Goal: Check status: Check status

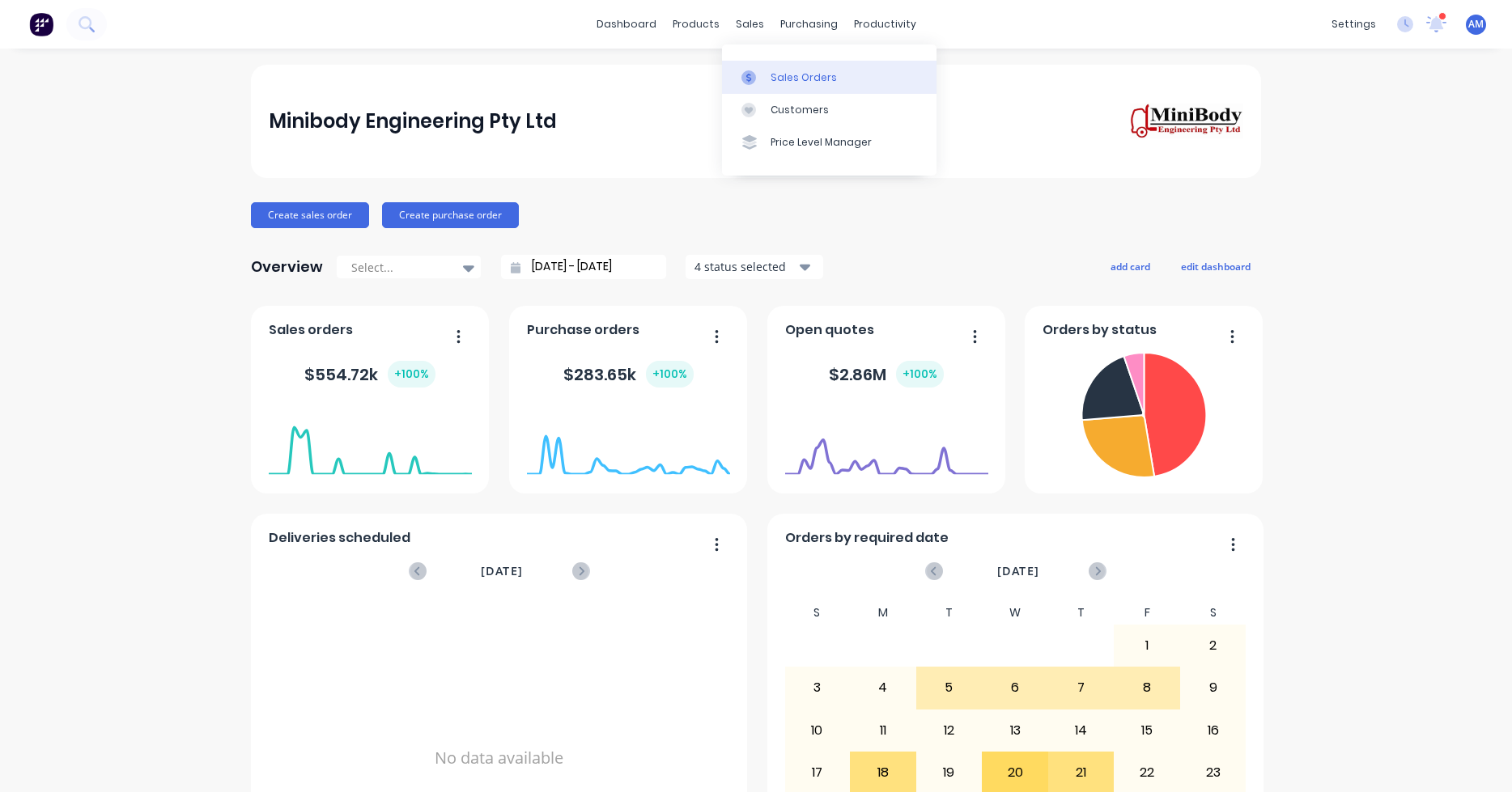
click at [788, 74] on div "Sales Orders" at bounding box center [804, 78] width 66 height 15
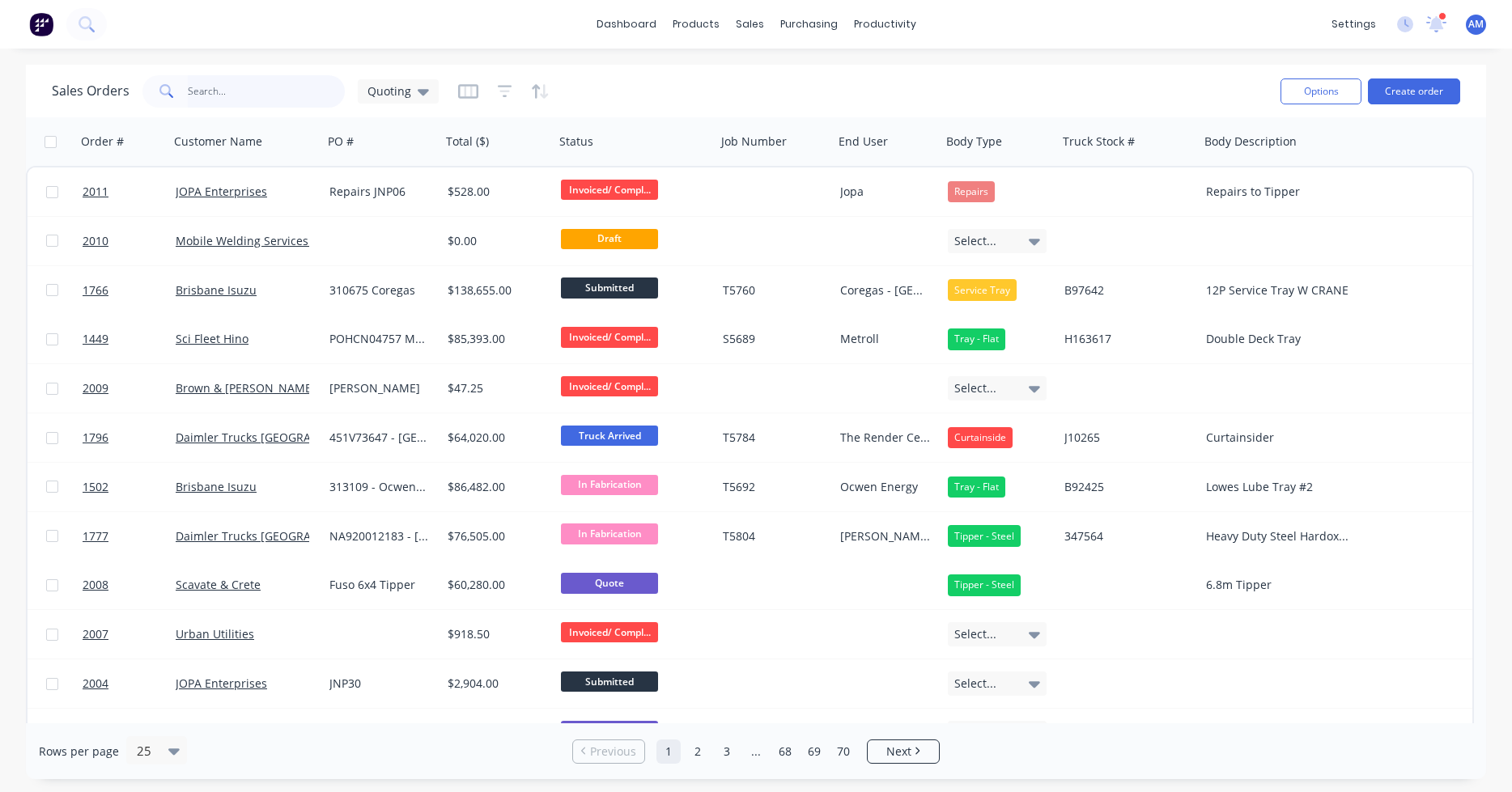
click at [198, 94] on input "text" at bounding box center [267, 91] width 158 height 32
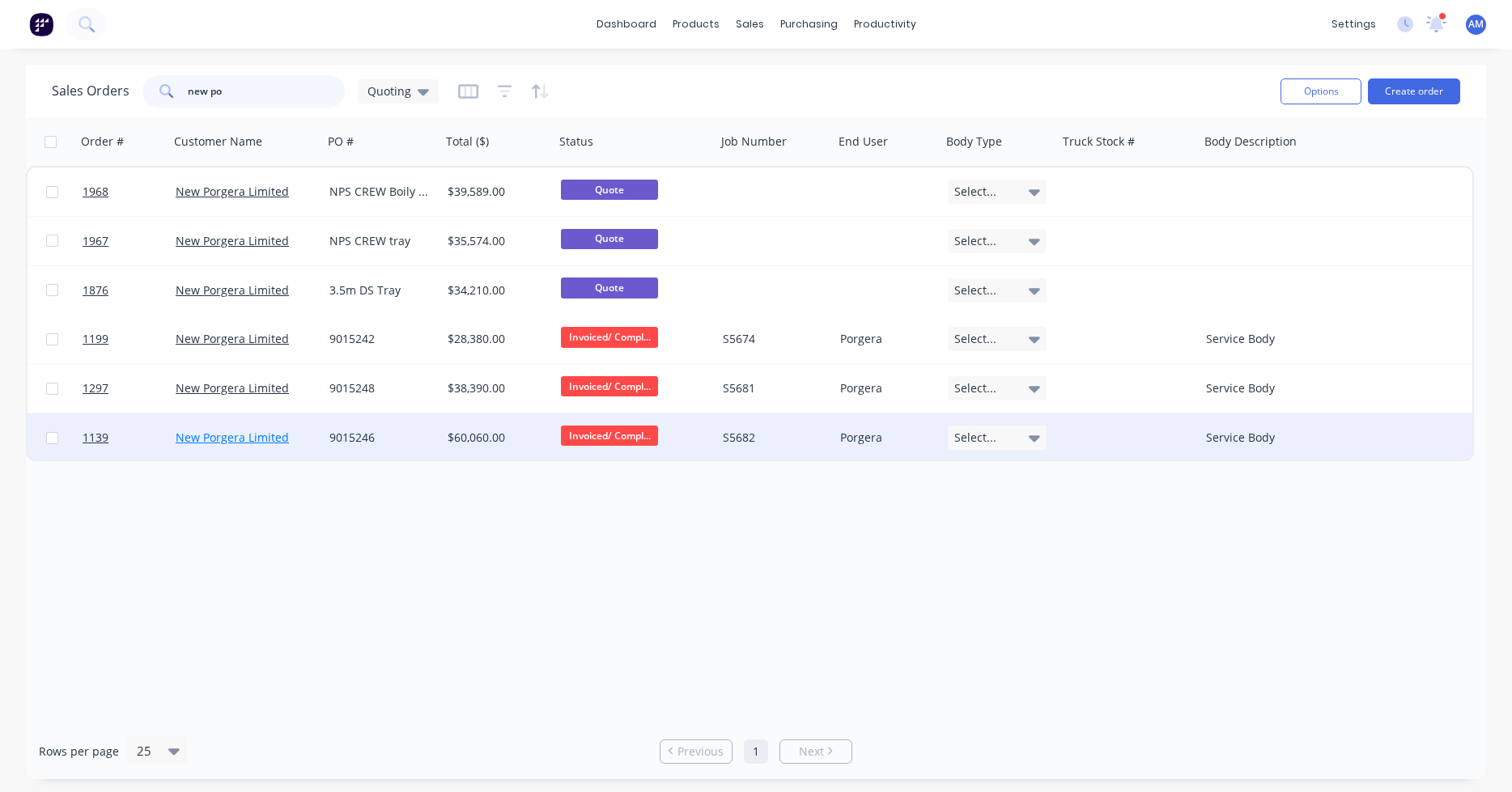
type input "new po"
click at [243, 430] on link "New Porgera Limited" at bounding box center [232, 437] width 113 height 16
click at [353, 433] on div "9015246" at bounding box center [379, 438] width 100 height 17
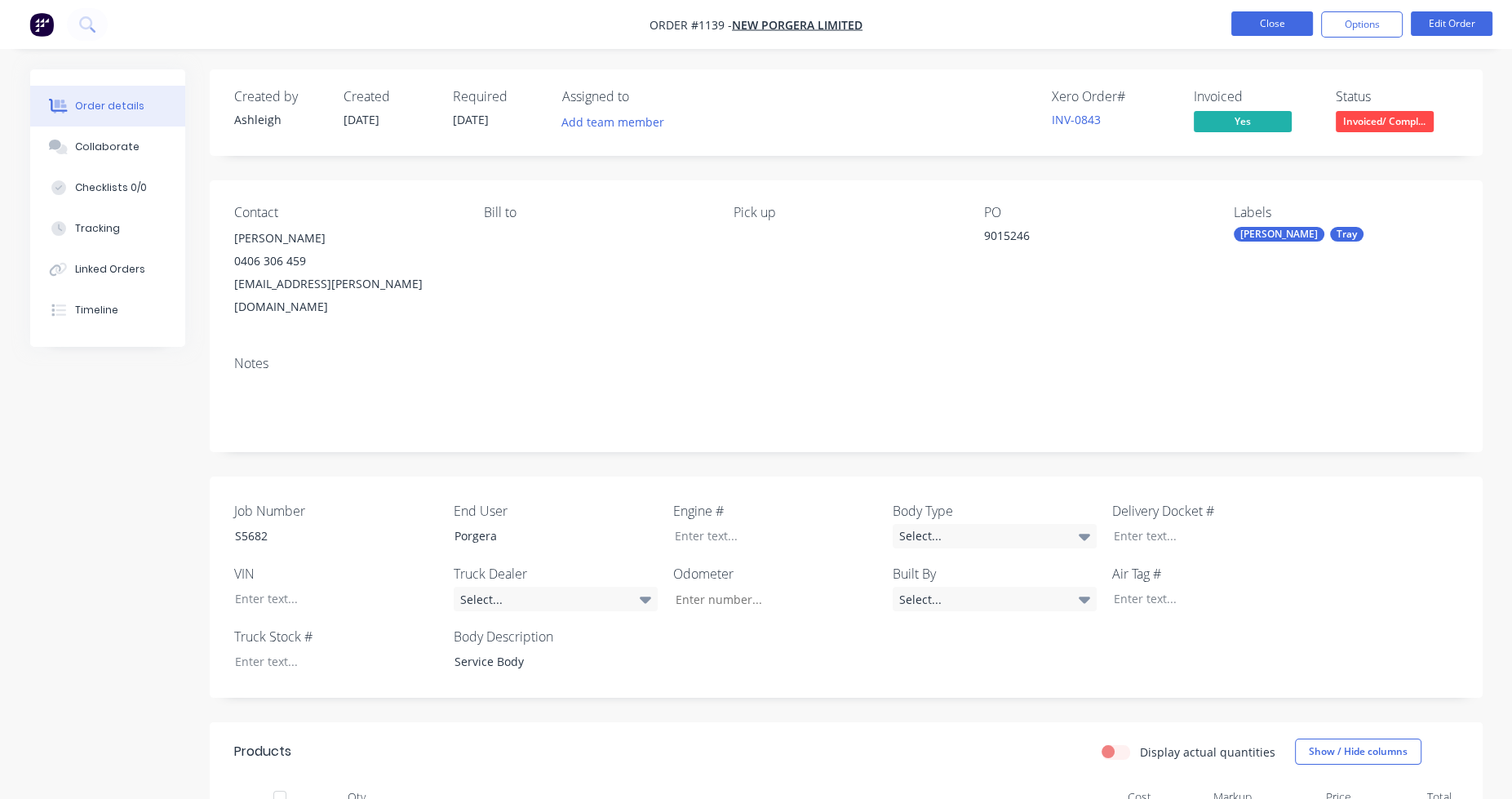
click at [1114, 25] on button "Close" at bounding box center [1272, 23] width 82 height 24
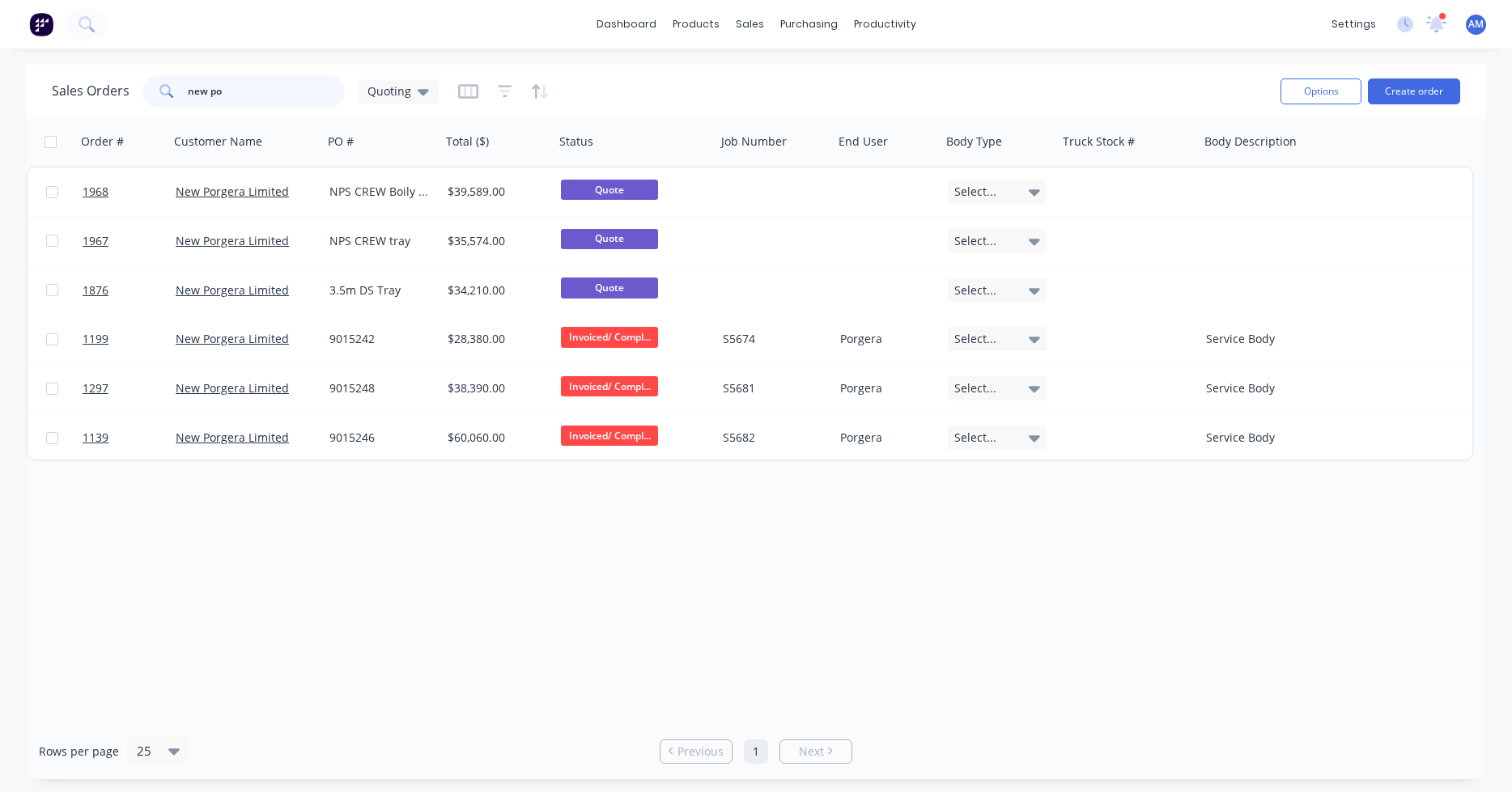
drag, startPoint x: 237, startPoint y: 90, endPoint x: 165, endPoint y: 90, distance: 72.0
click at [165, 90] on div "new po" at bounding box center [243, 91] width 202 height 32
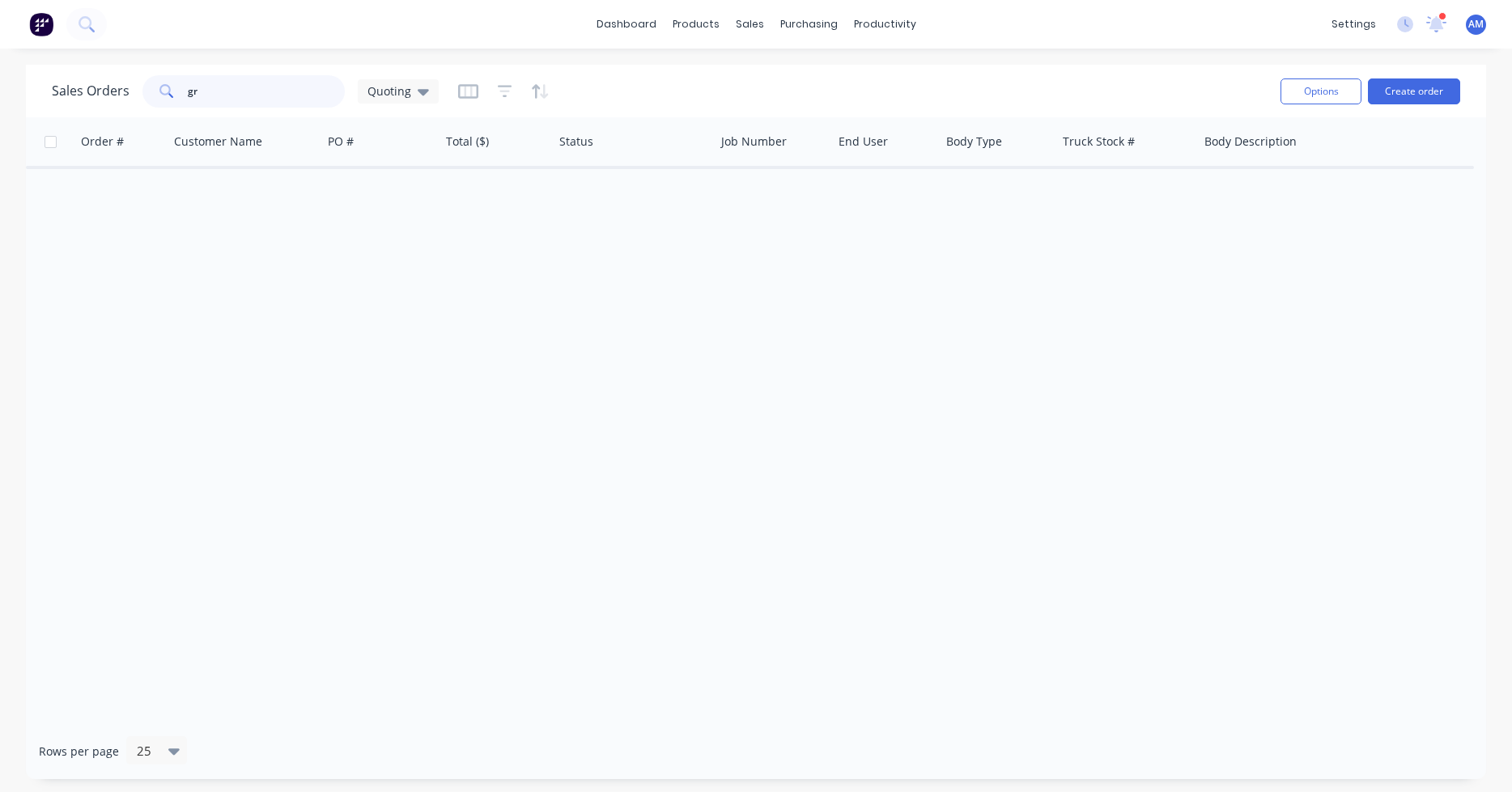
type input "g"
